Goal: Find specific page/section

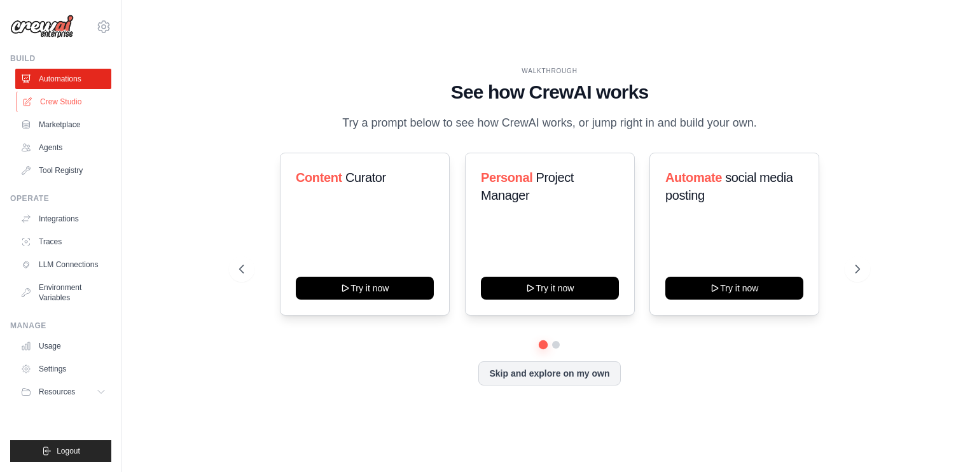
click at [42, 102] on link "Crew Studio" at bounding box center [65, 102] width 96 height 20
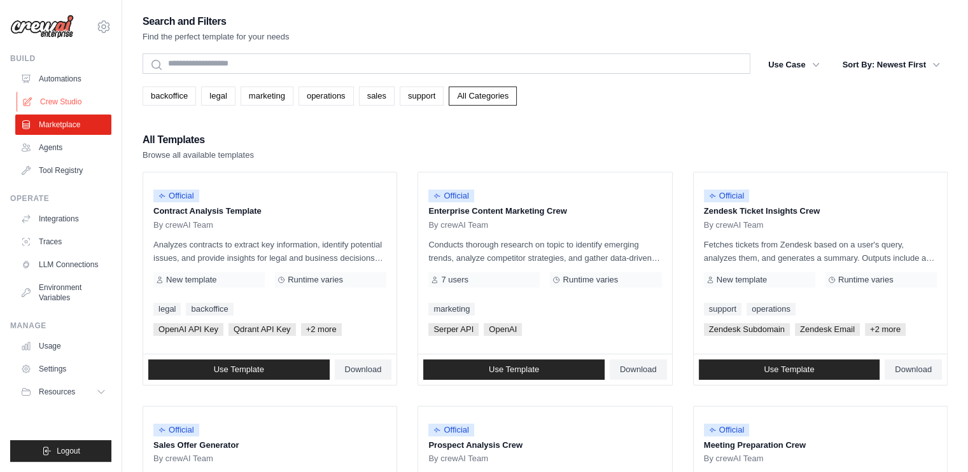
click at [46, 99] on link "Crew Studio" at bounding box center [65, 102] width 96 height 20
